Goal: Task Accomplishment & Management: Use online tool/utility

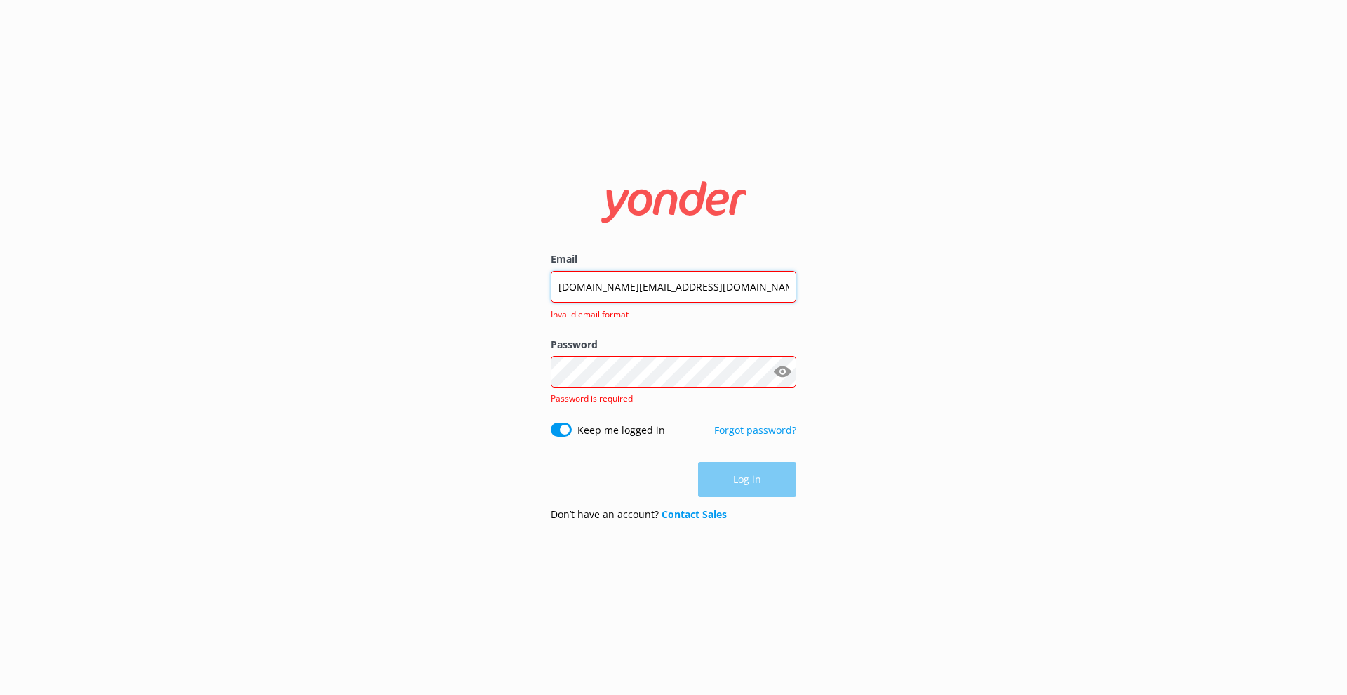
type input "[DOMAIN_NAME][EMAIL_ADDRESS][DOMAIN_NAME]"
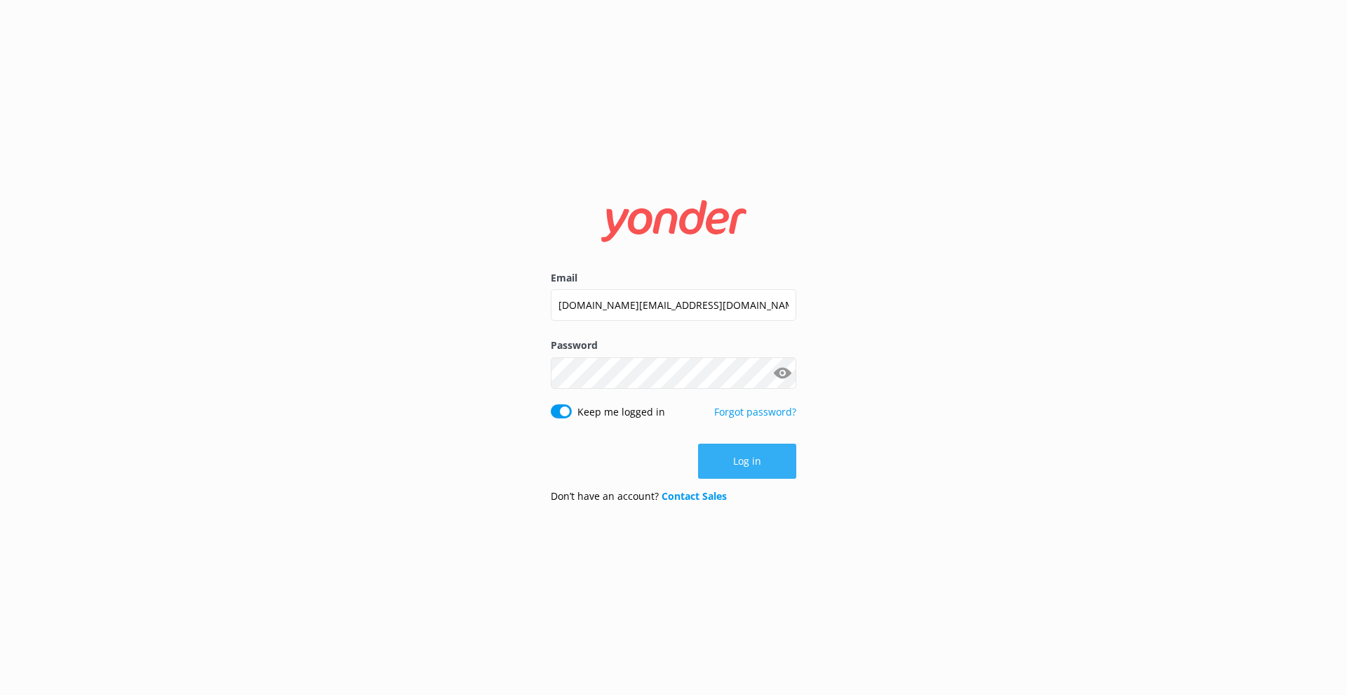
click at [773, 472] on button "Log in" at bounding box center [747, 460] width 98 height 35
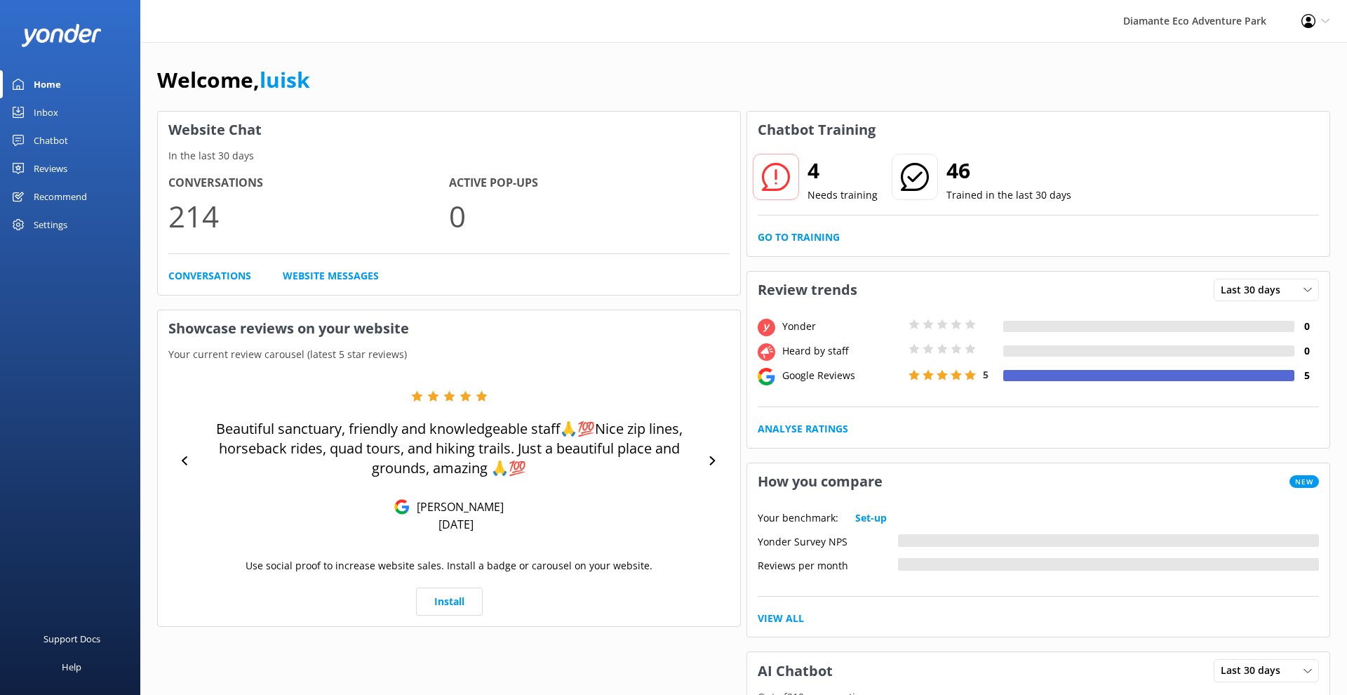
click at [770, 168] on icon at bounding box center [776, 177] width 28 height 28
click at [777, 179] on use at bounding box center [776, 177] width 28 height 28
click at [796, 232] on link "Go to Training" at bounding box center [799, 236] width 82 height 15
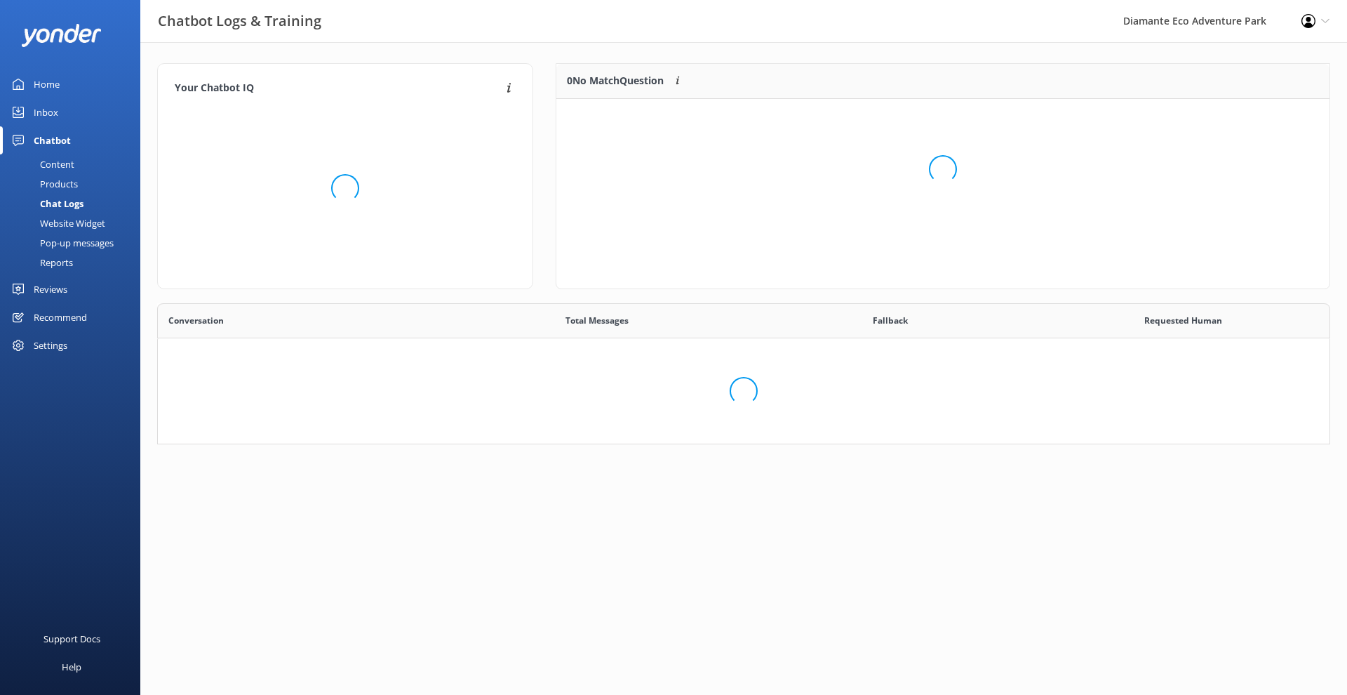
scroll to position [176, 773]
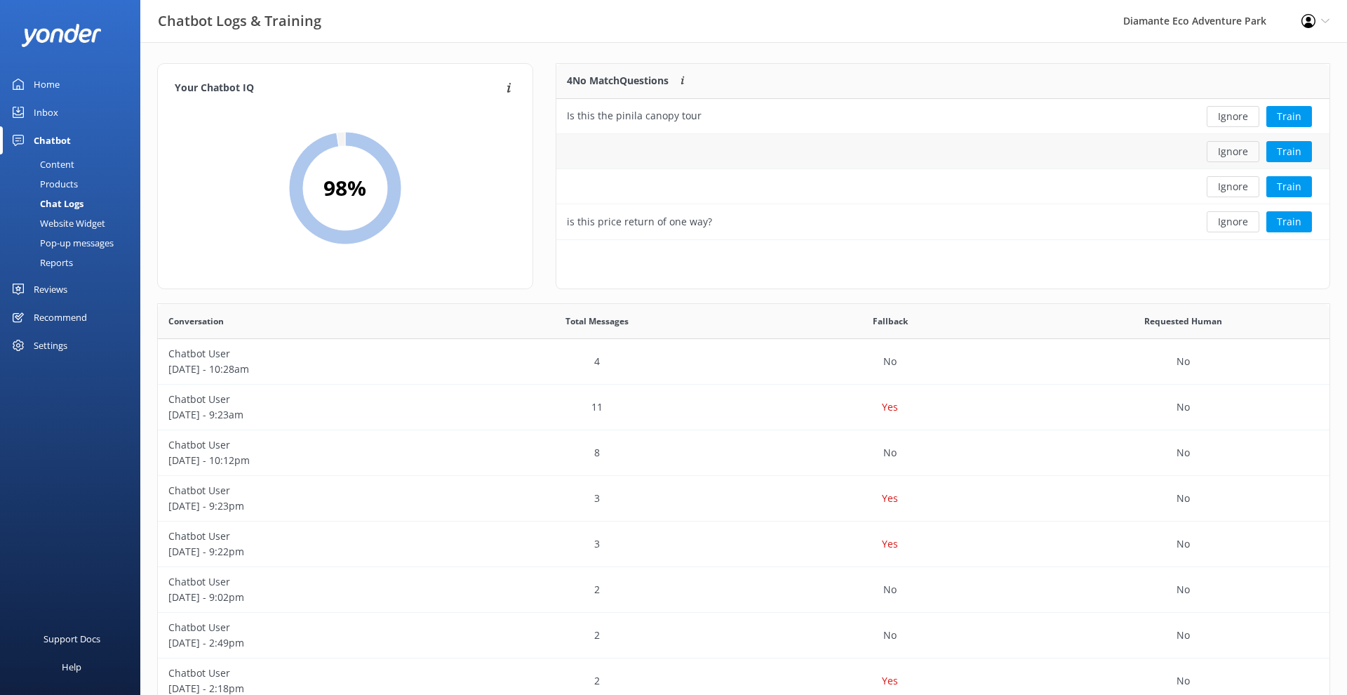
click at [1223, 152] on button "Ignore" at bounding box center [1233, 151] width 53 height 21
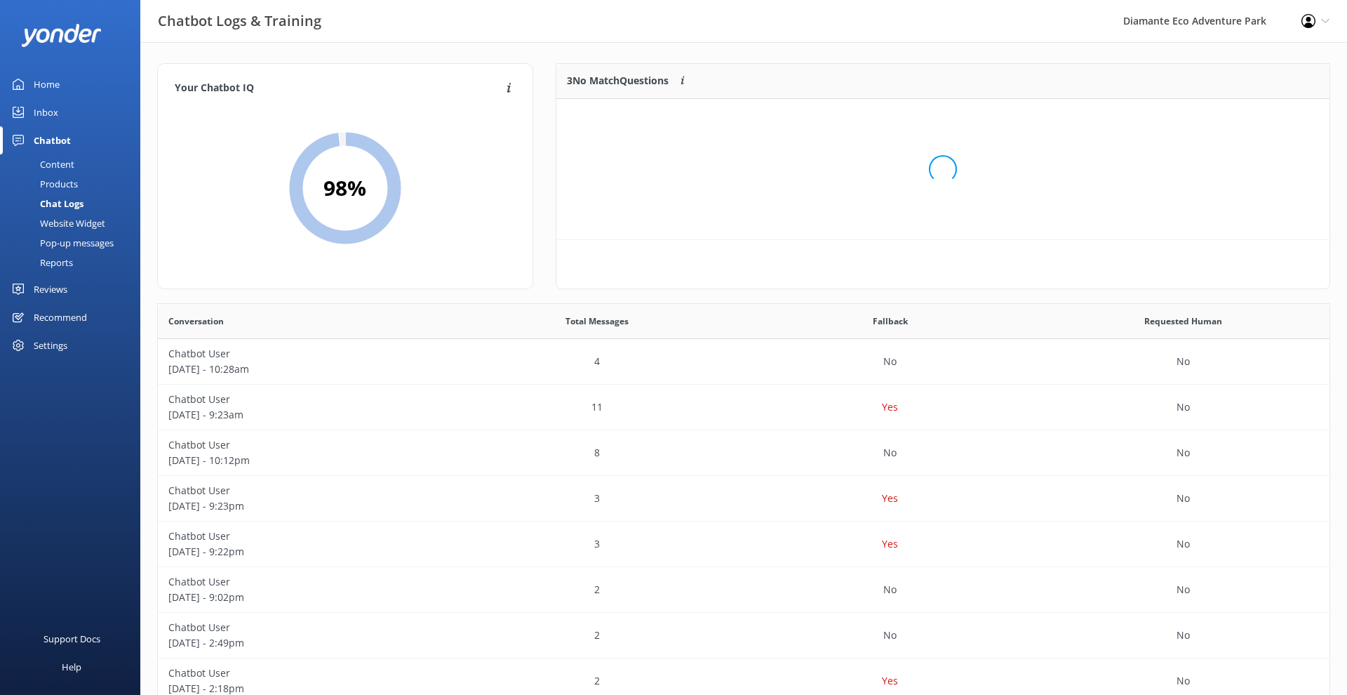
scroll to position [141, 773]
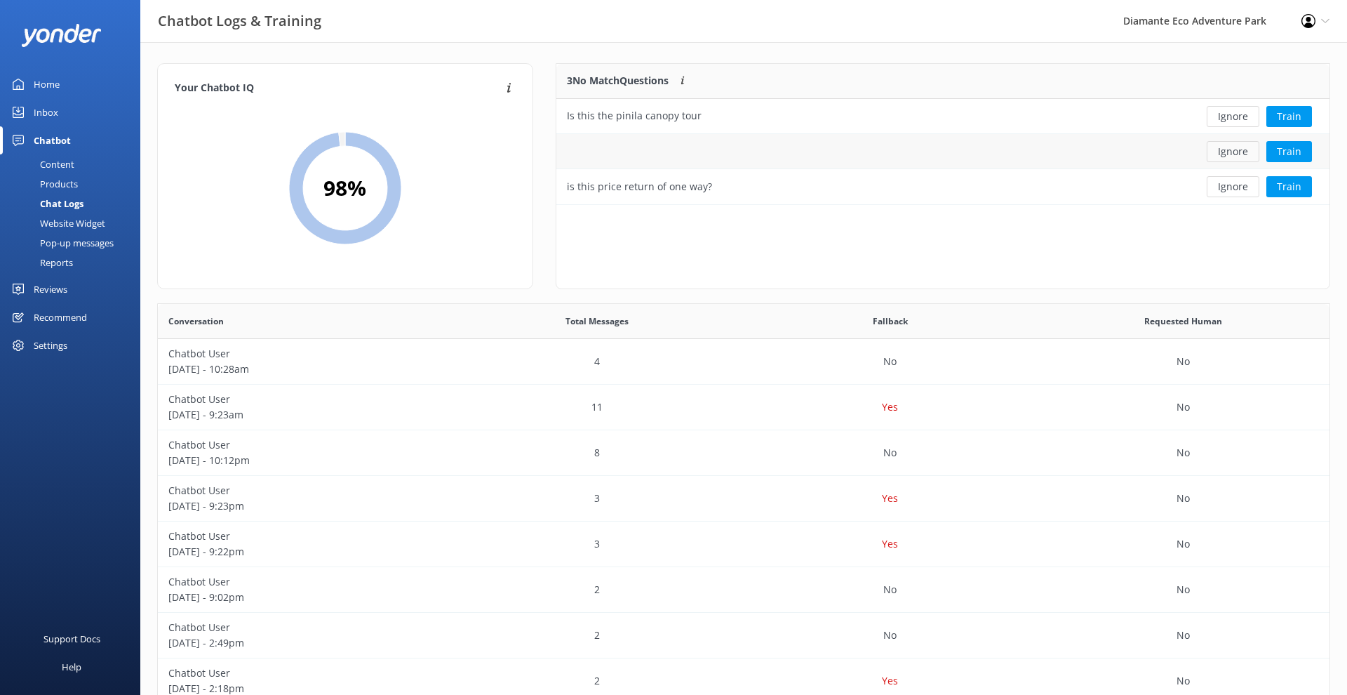
click at [1243, 149] on button "Ignore" at bounding box center [1233, 151] width 53 height 21
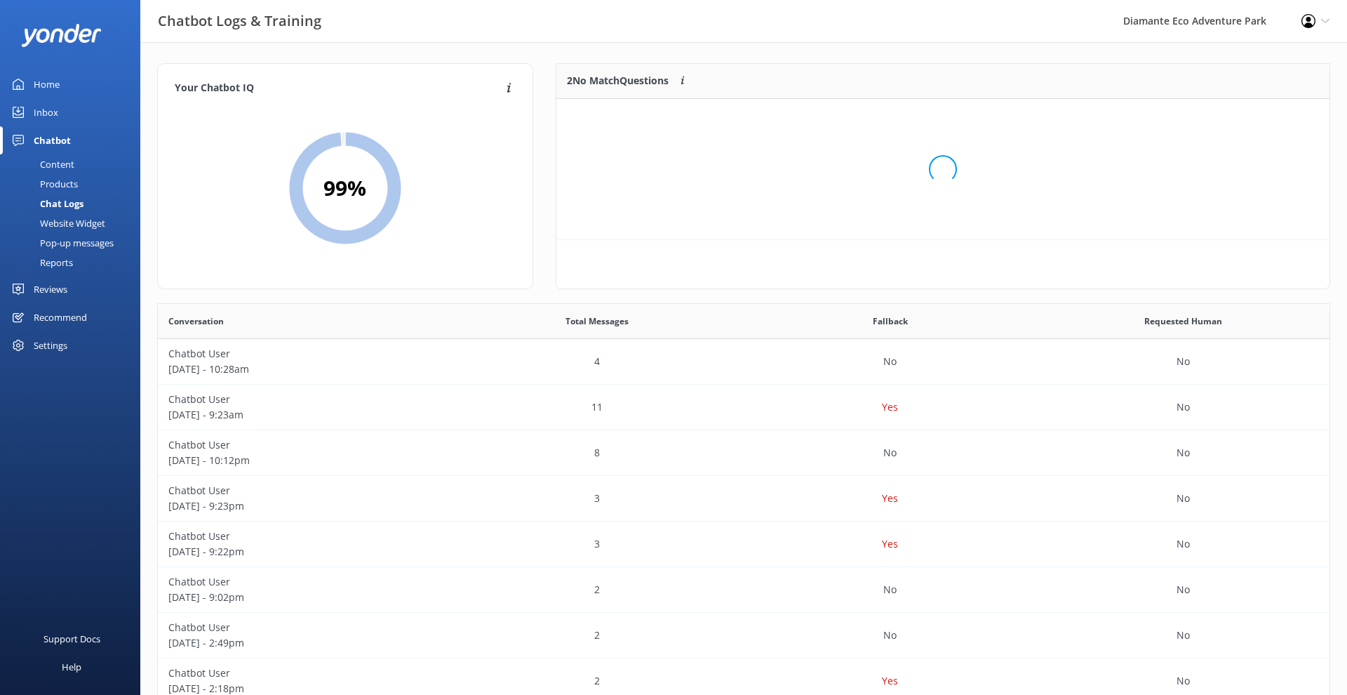
scroll to position [106, 773]
click at [1227, 111] on button "Ignore" at bounding box center [1233, 116] width 53 height 21
click at [1233, 116] on button "Ignore" at bounding box center [1233, 116] width 53 height 21
